Goal: Task Accomplishment & Management: Manage account settings

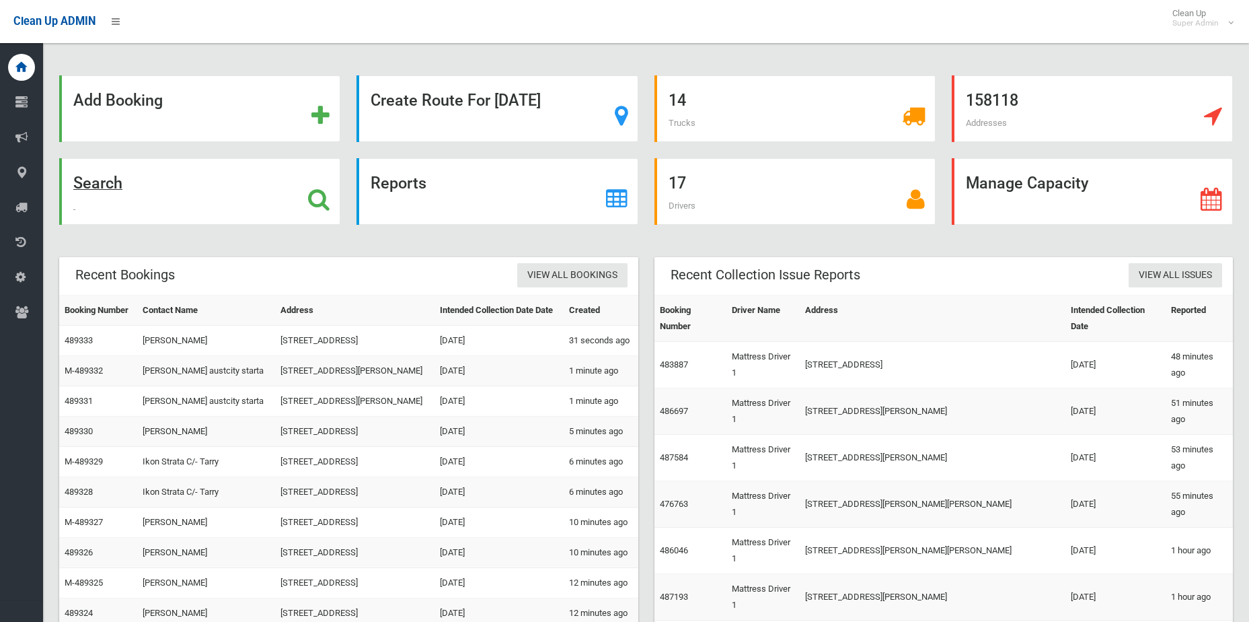
drag, startPoint x: 0, startPoint y: 0, endPoint x: 292, endPoint y: 211, distance: 360.4
click at [292, 211] on div "Search" at bounding box center [199, 191] width 281 height 67
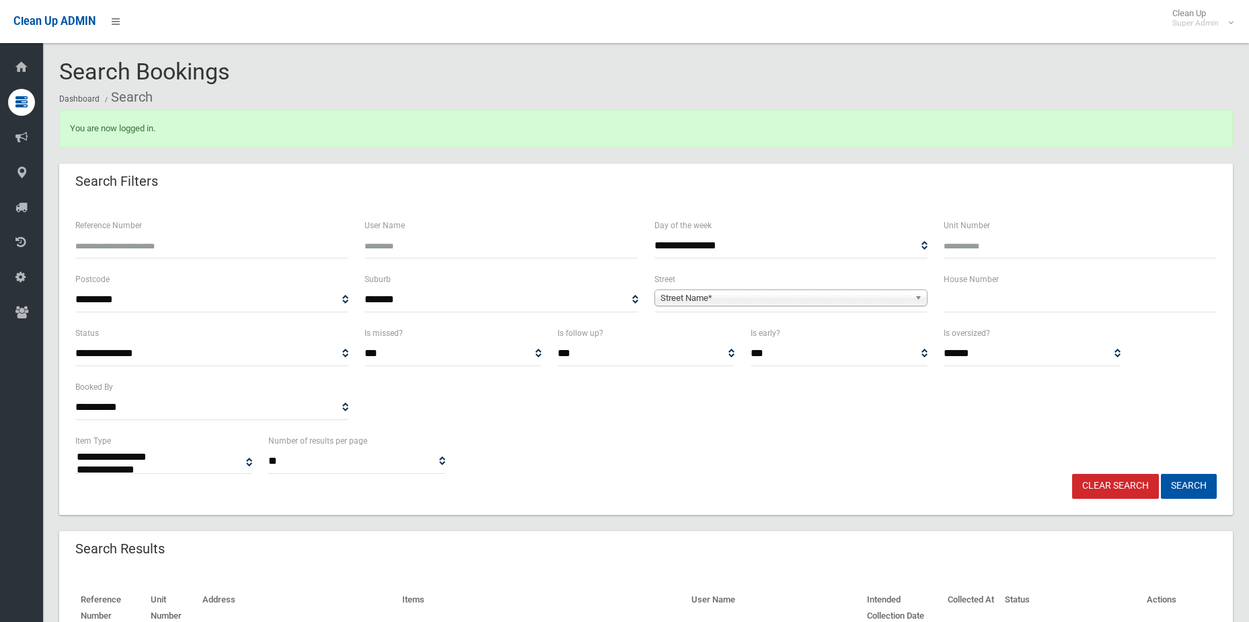
select select
click at [194, 252] on input "Reference Number" at bounding box center [211, 245] width 273 height 25
type input "******"
click at [1161, 474] on button "Search" at bounding box center [1189, 486] width 56 height 25
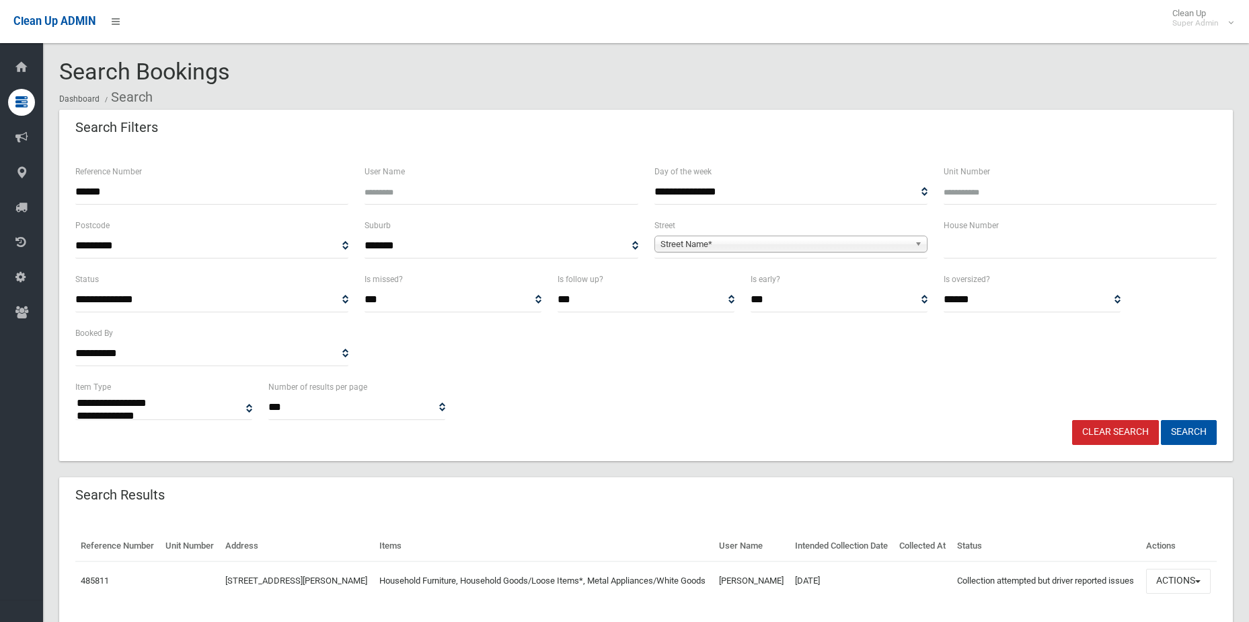
select select
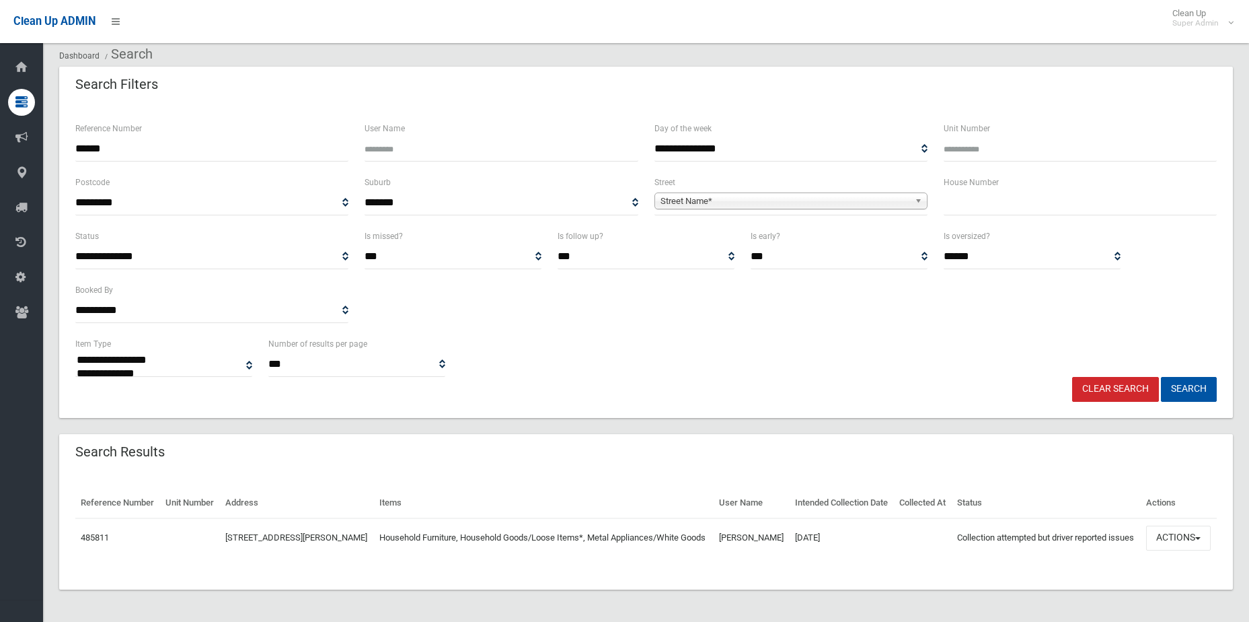
scroll to position [67, 0]
click at [1188, 525] on button "Actions" at bounding box center [1178, 537] width 65 height 25
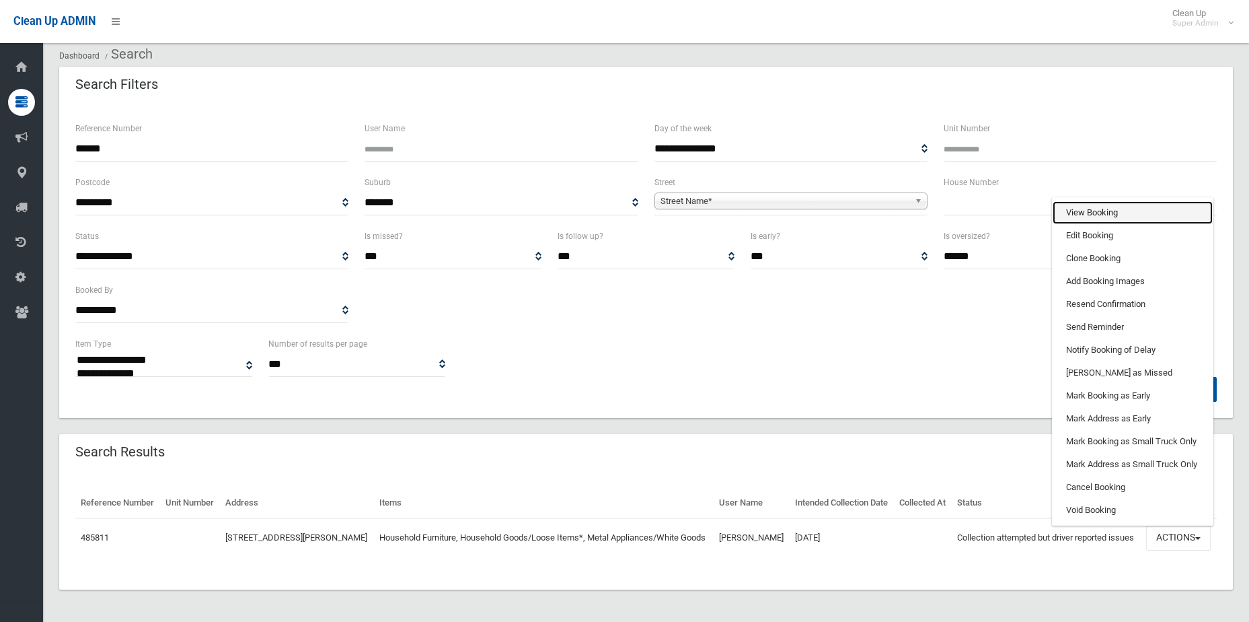
click at [1108, 211] on link "View Booking" at bounding box center [1133, 212] width 160 height 23
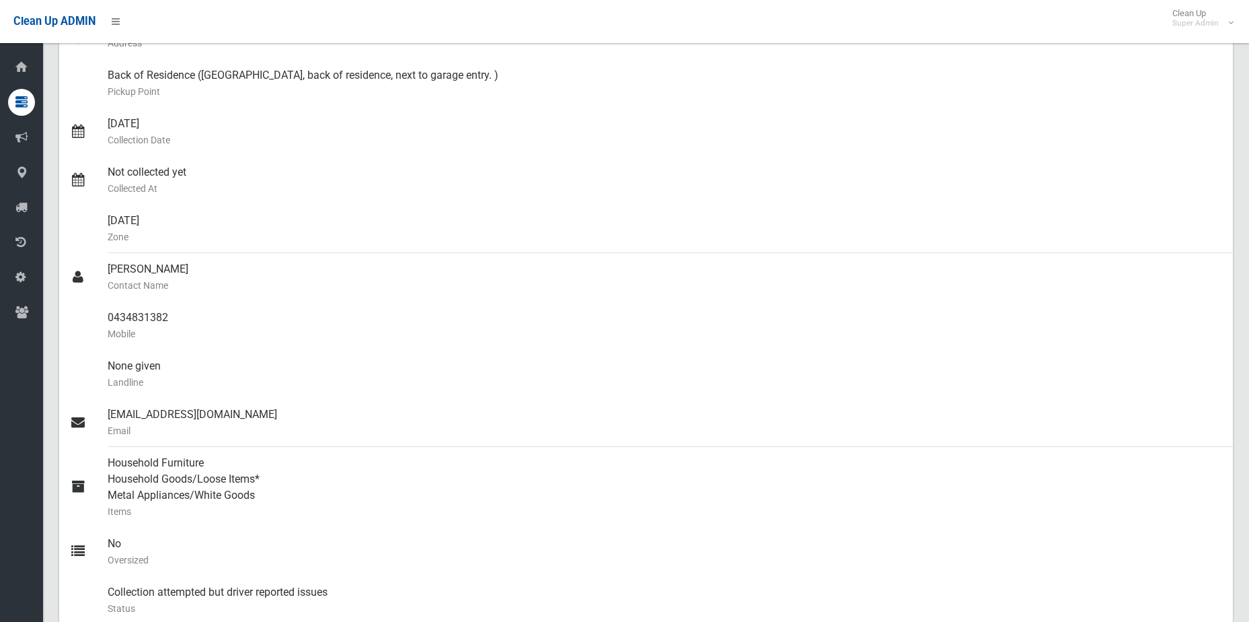
scroll to position [67, 0]
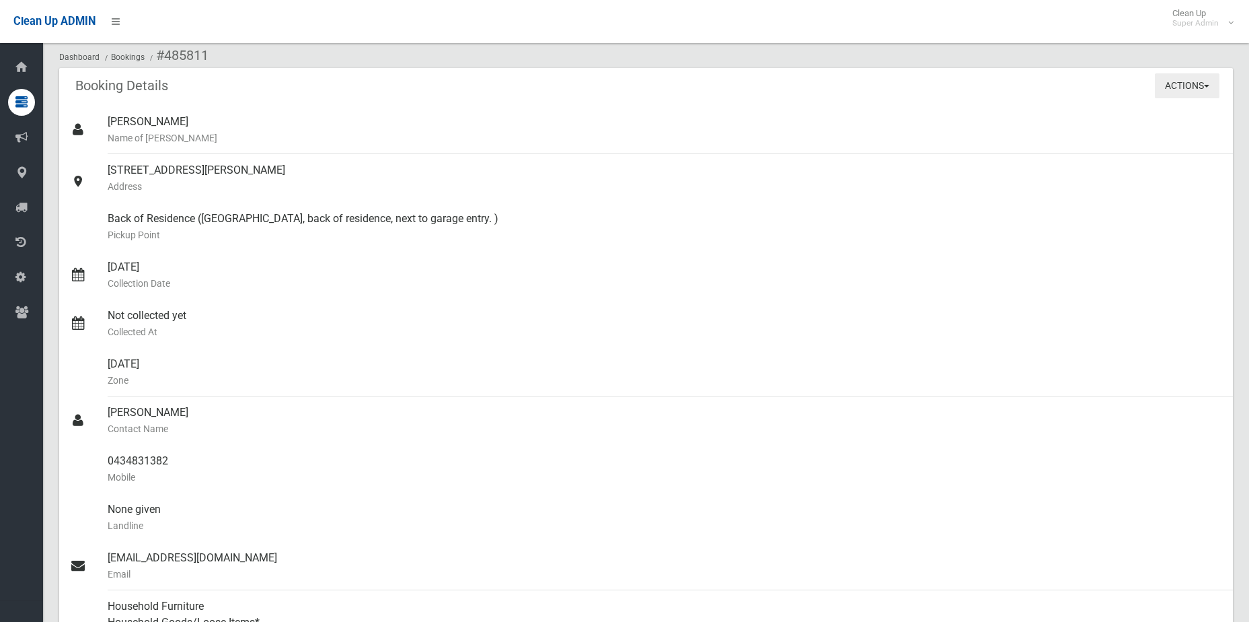
click at [1175, 85] on button "Actions" at bounding box center [1187, 85] width 65 height 25
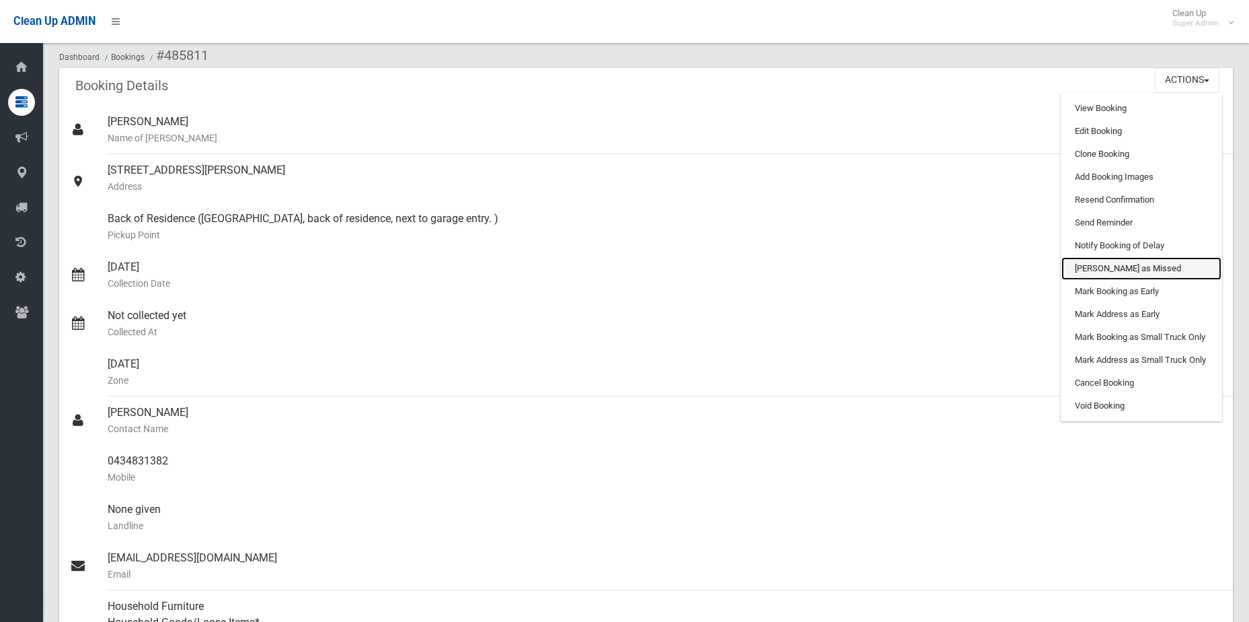
click at [1121, 263] on link "[PERSON_NAME] as Missed" at bounding box center [1142, 268] width 160 height 23
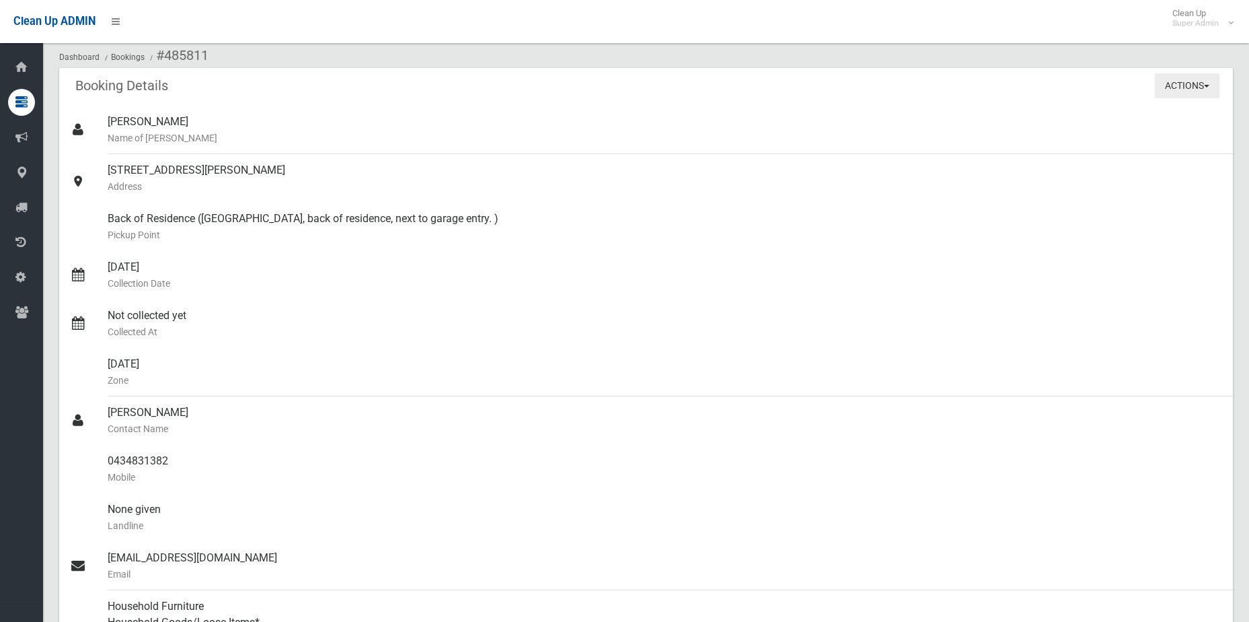
click at [1181, 96] on button "Actions" at bounding box center [1187, 85] width 65 height 25
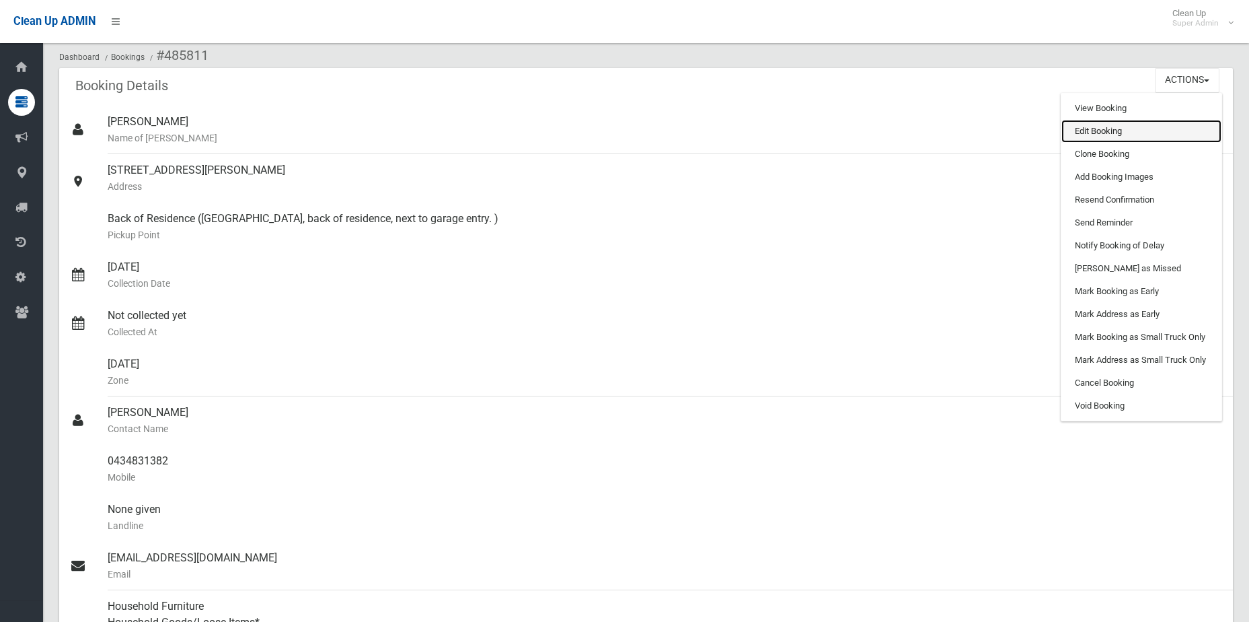
click at [1171, 136] on link "Edit Booking" at bounding box center [1142, 131] width 160 height 23
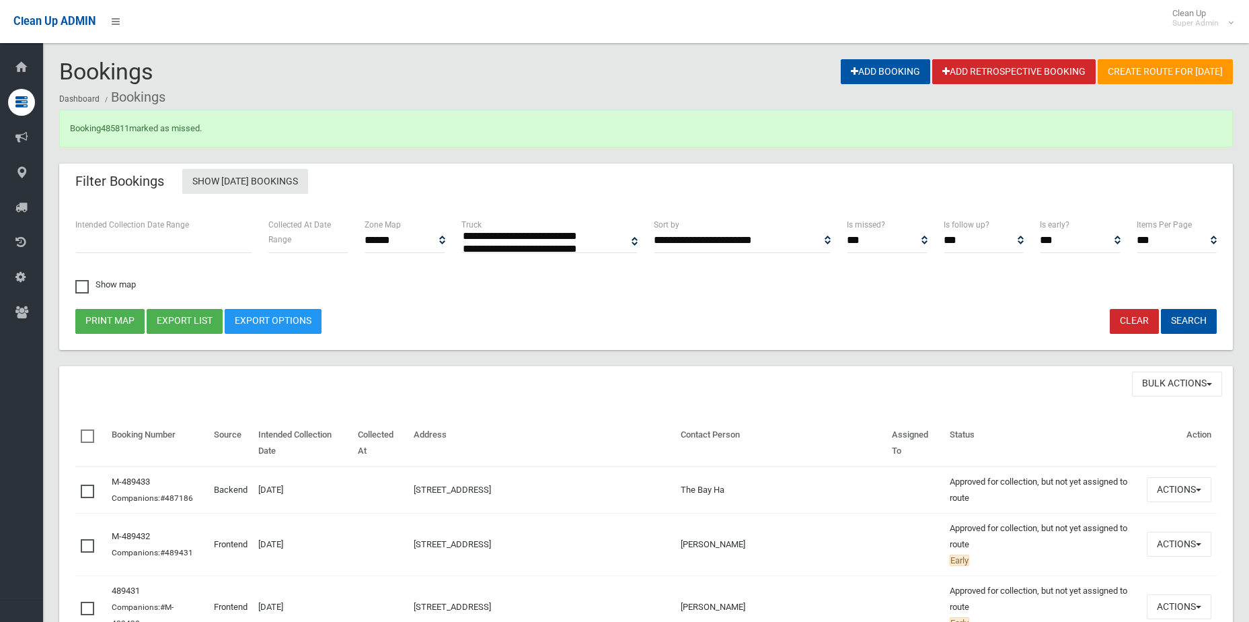
select select
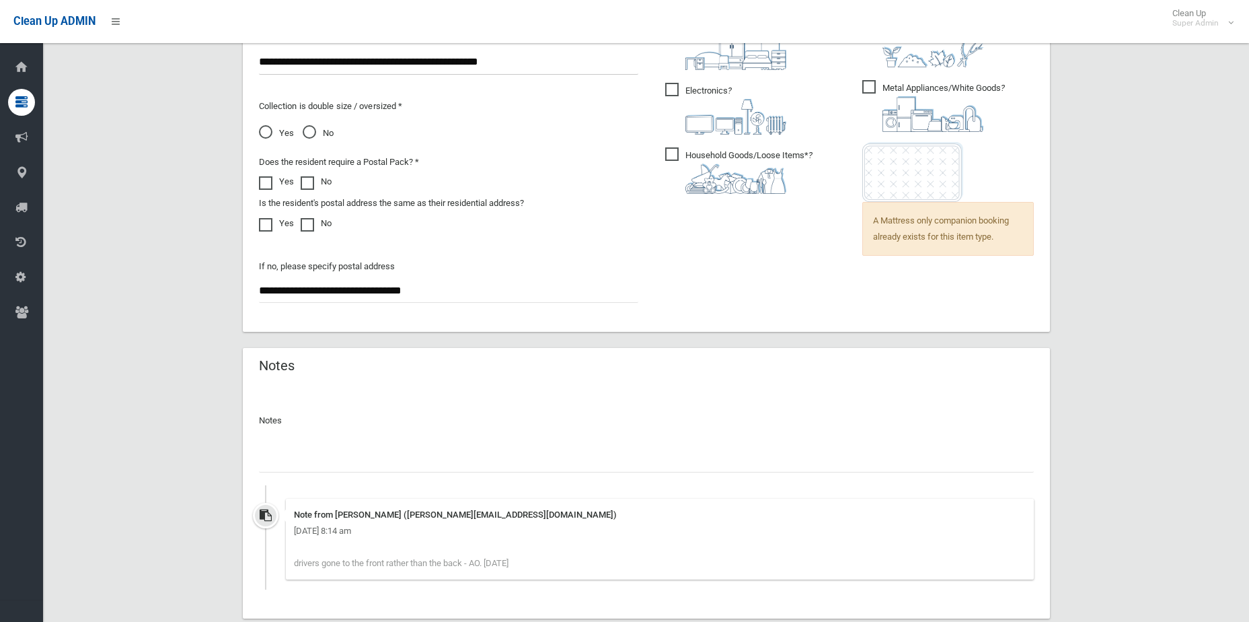
scroll to position [1080, 0]
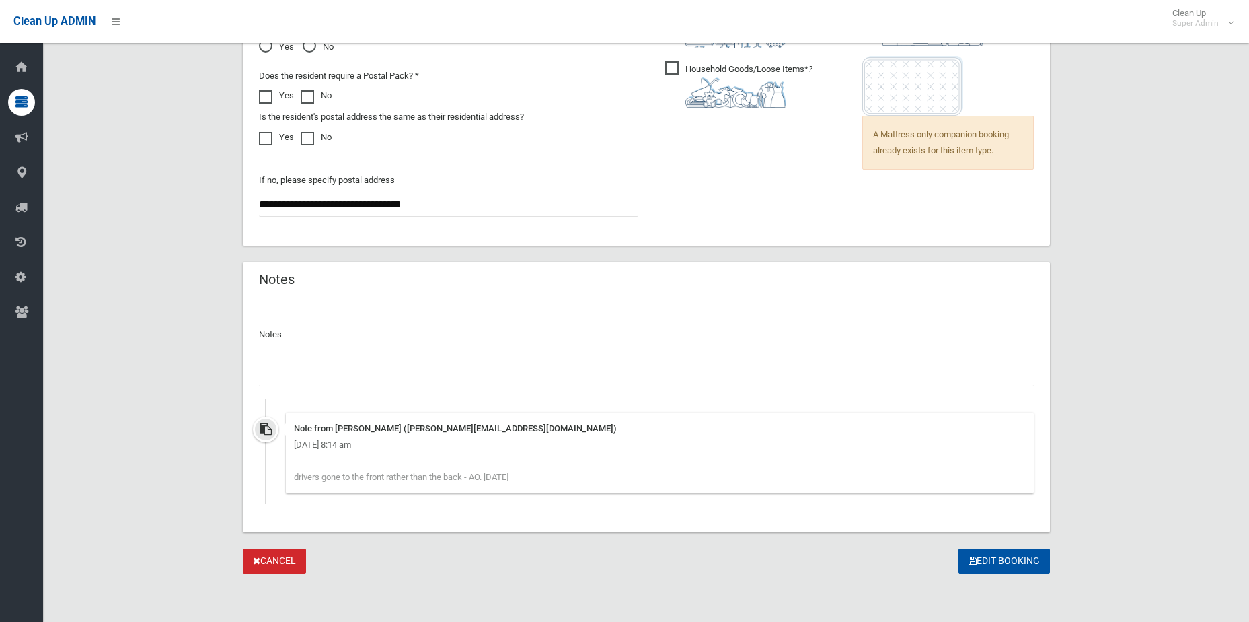
click at [734, 359] on div at bounding box center [646, 368] width 775 height 36
click at [762, 364] on input "text" at bounding box center [646, 373] width 775 height 25
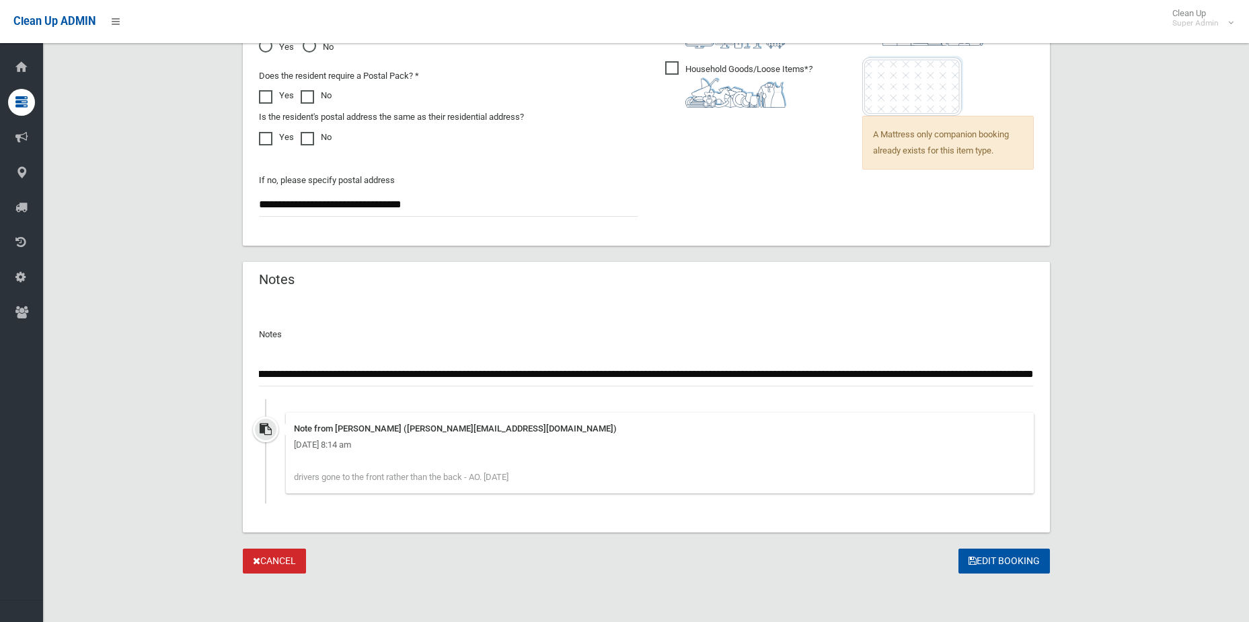
scroll to position [0, 147]
type input "**********"
click at [1000, 567] on button "Edit Booking" at bounding box center [1004, 560] width 91 height 25
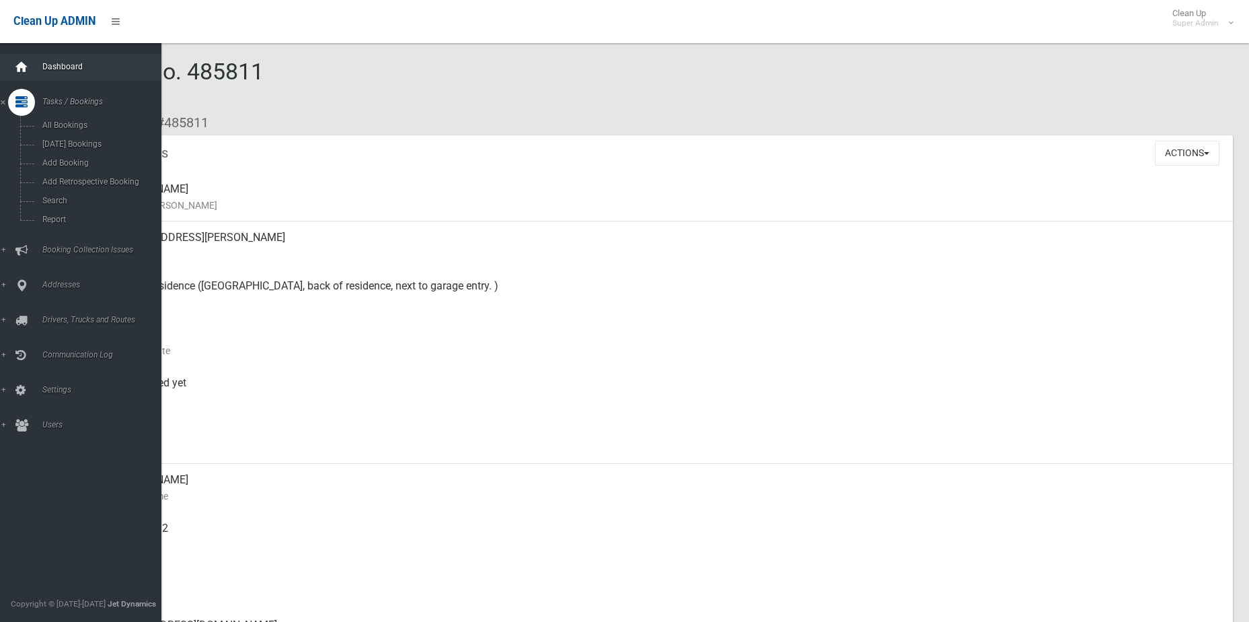
click at [31, 67] on div at bounding box center [21, 67] width 27 height 27
